Goal: Information Seeking & Learning: Check status

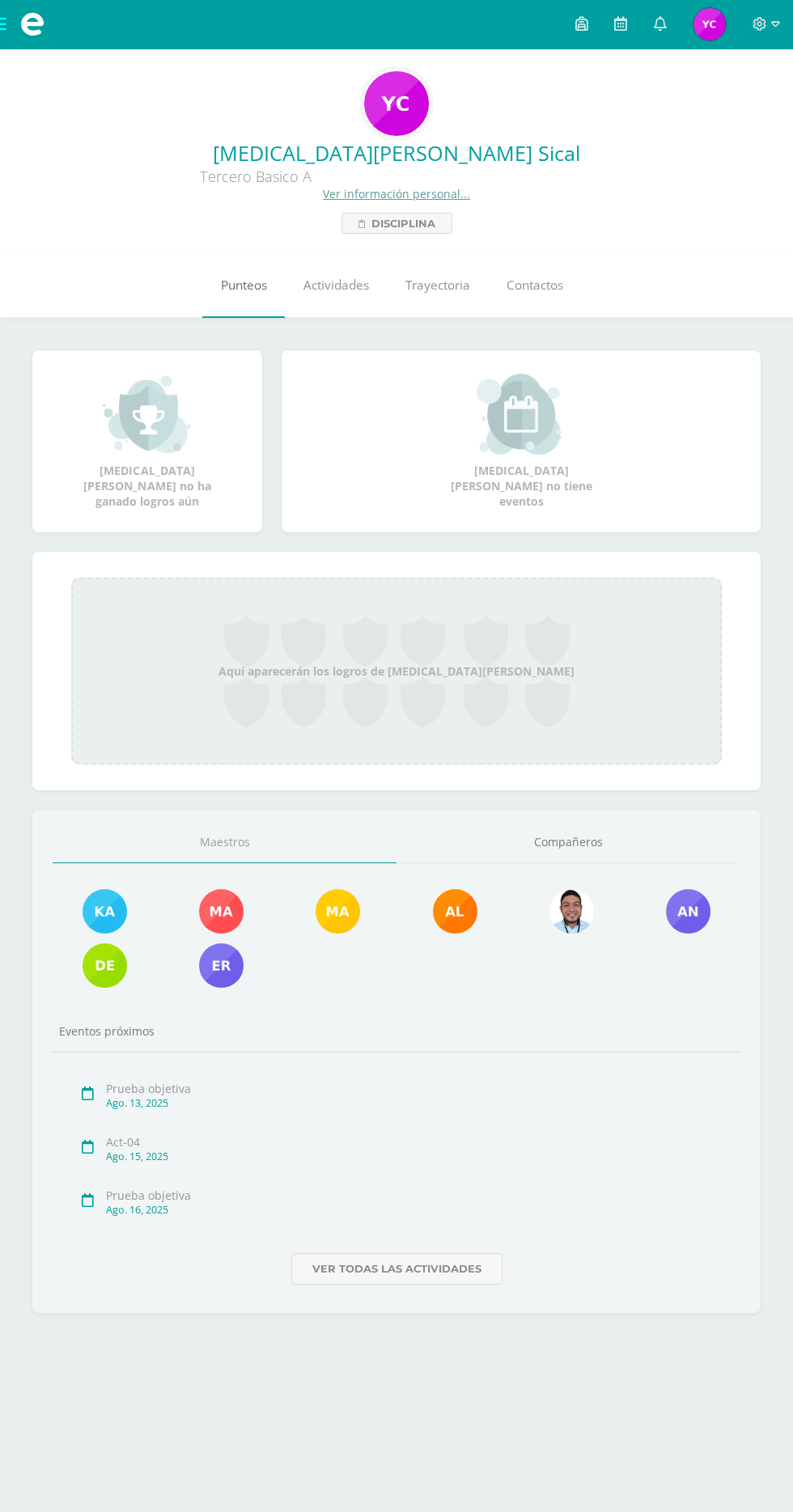
click at [241, 282] on span "Punteos" at bounding box center [244, 285] width 47 height 17
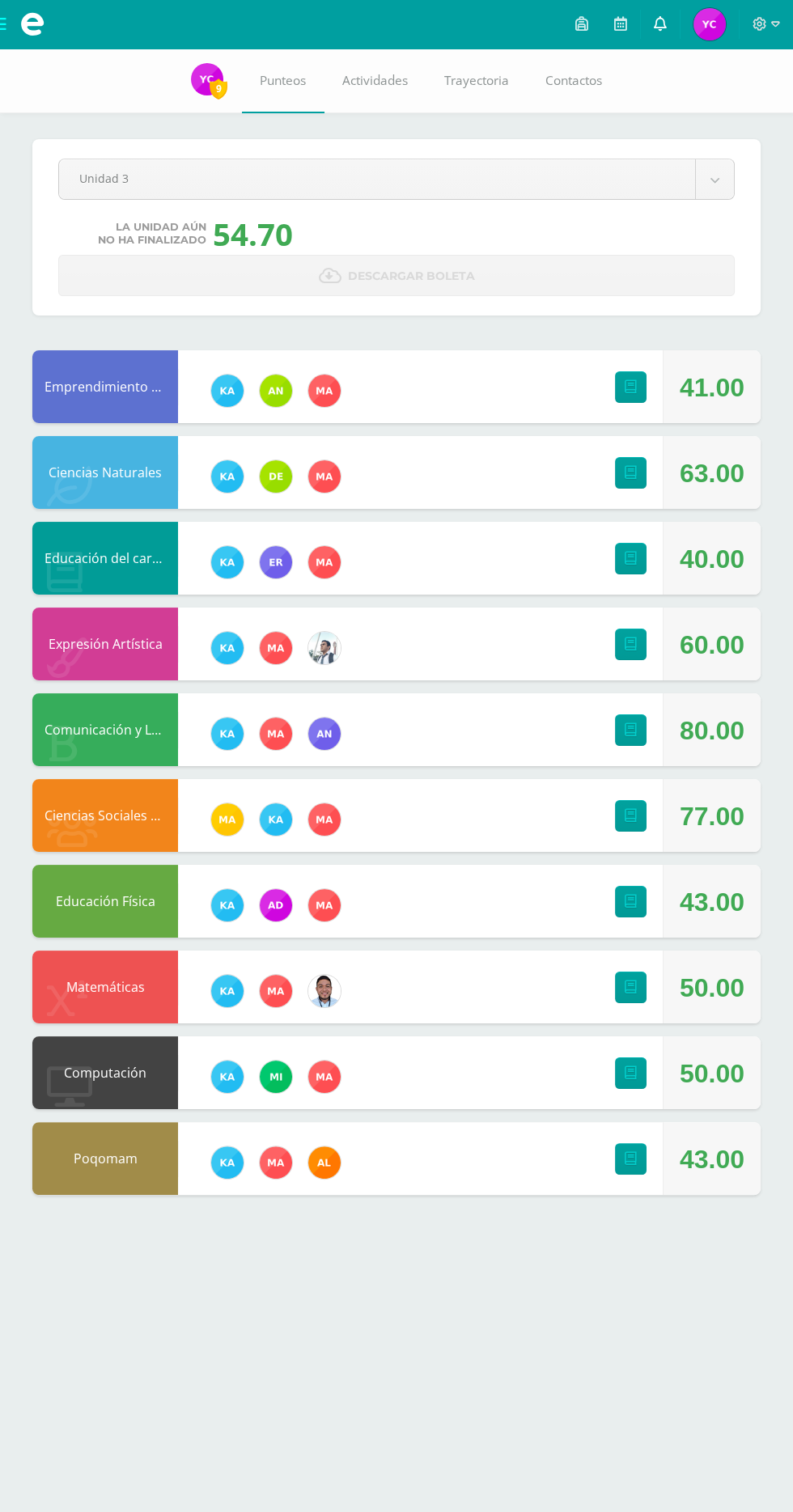
click at [653, 23] on link at bounding box center [660, 24] width 39 height 48
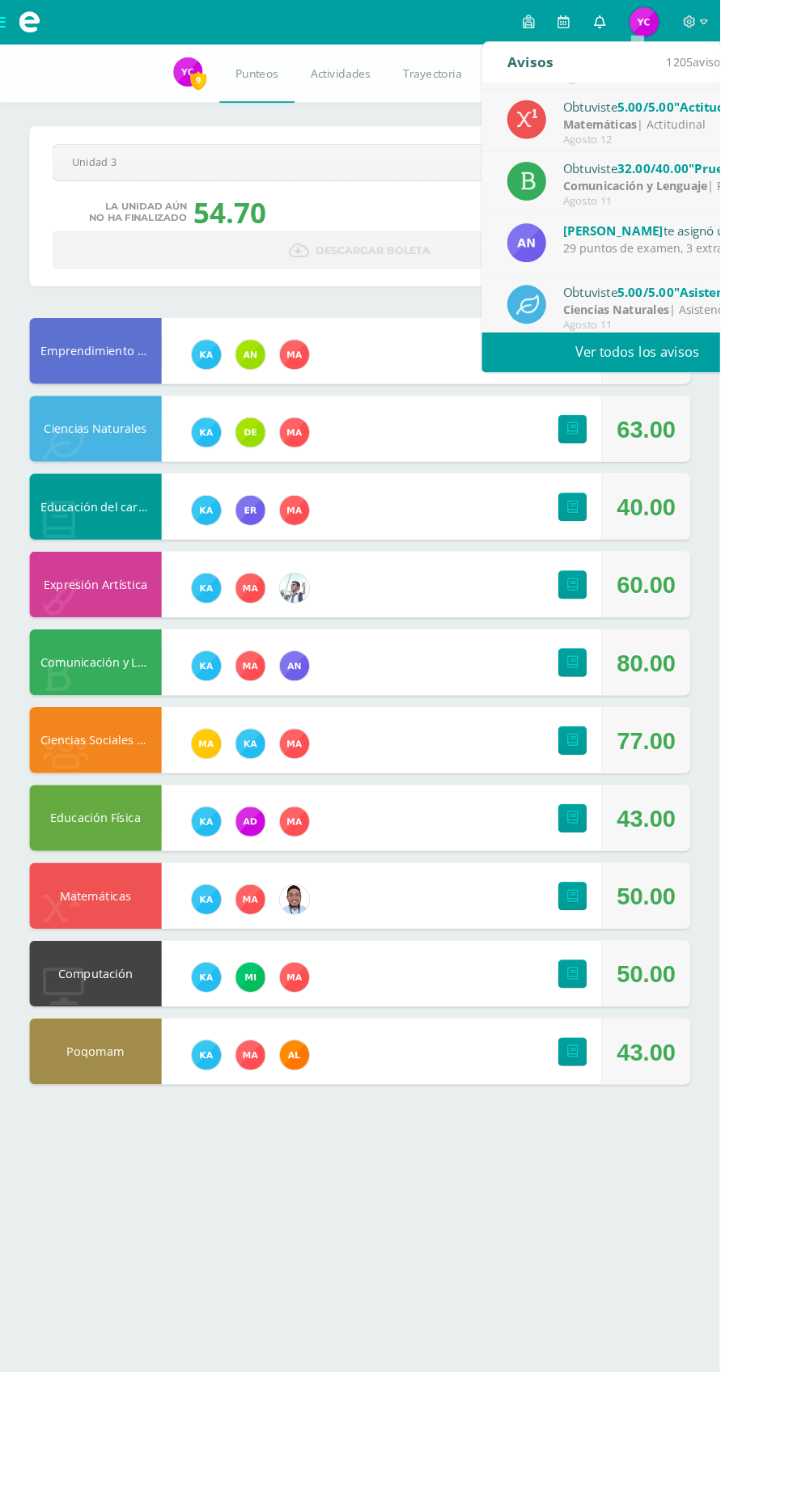
scroll to position [268, 0]
click at [741, 386] on link "Ver todos los avisos" at bounding box center [702, 388] width 342 height 45
click at [716, 386] on link "Ver todos los avisos" at bounding box center [702, 388] width 342 height 45
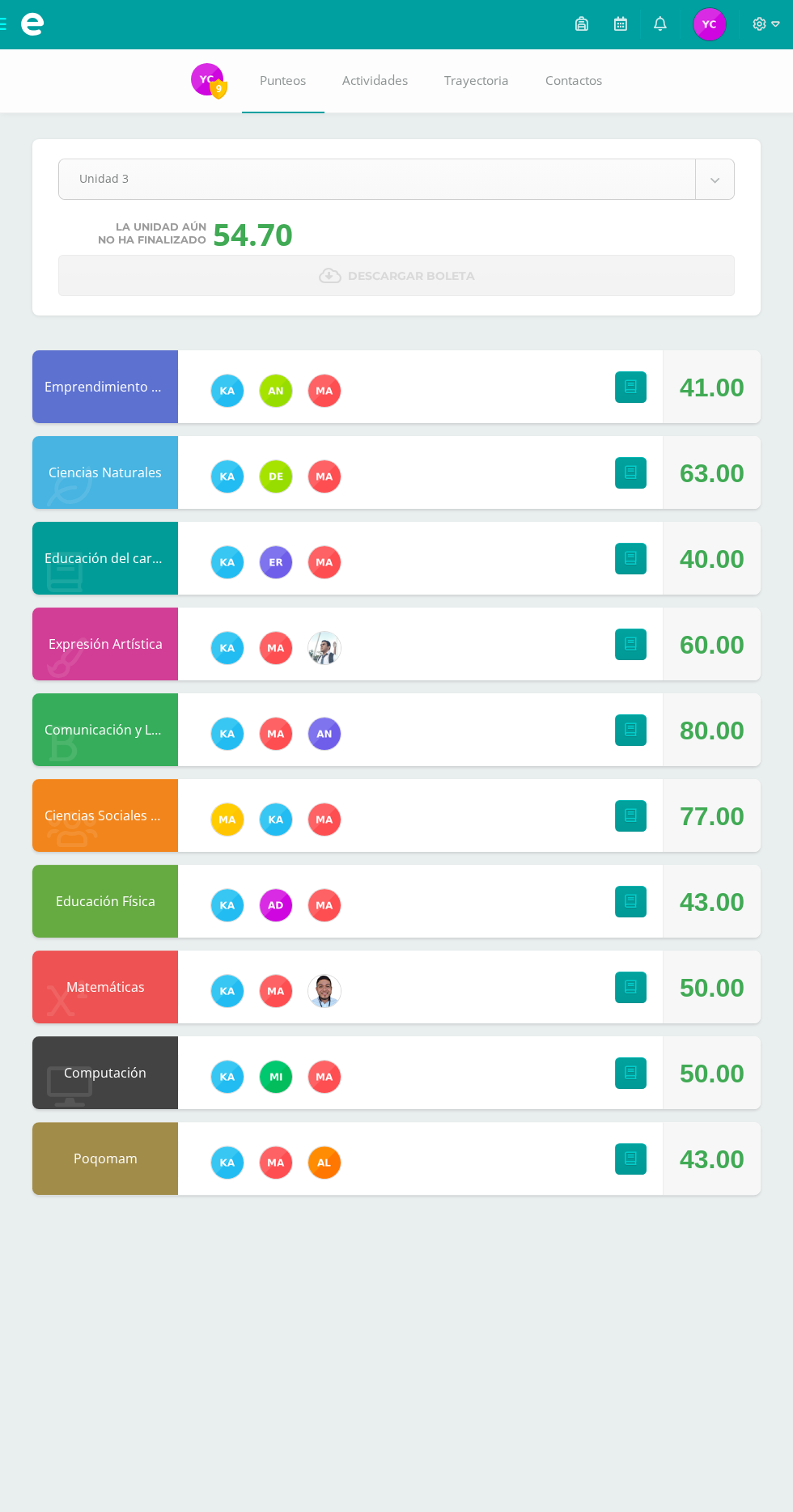
click at [343, 172] on body "Mis cursos Archivos Cerrar panel Ciencias Naturales Tercero Basico "A" Ciencias…" at bounding box center [396, 613] width 793 height 1227
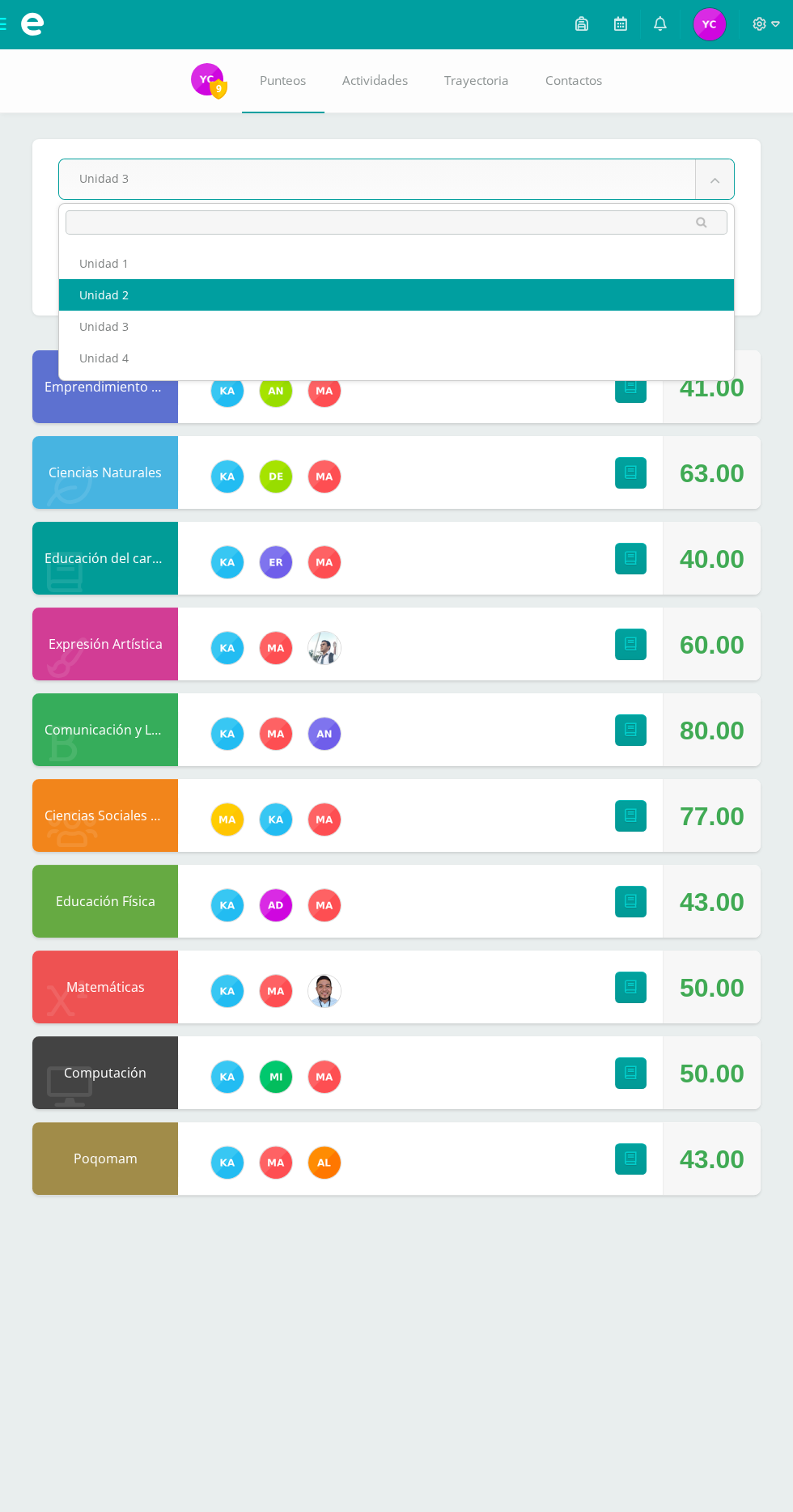
select select "Unidad 2"
